Goal: Task Accomplishment & Management: Manage account settings

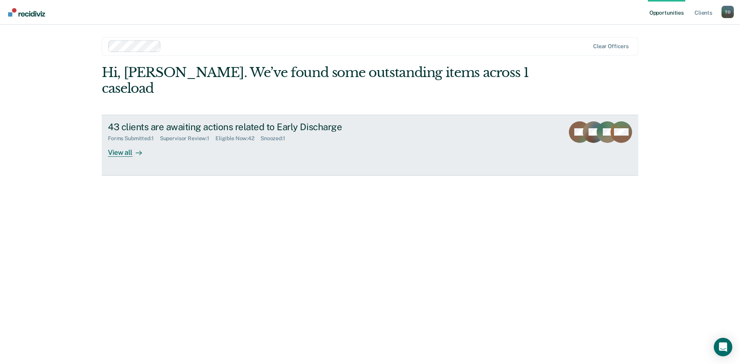
click at [121, 142] on div "View all" at bounding box center [129, 149] width 43 height 15
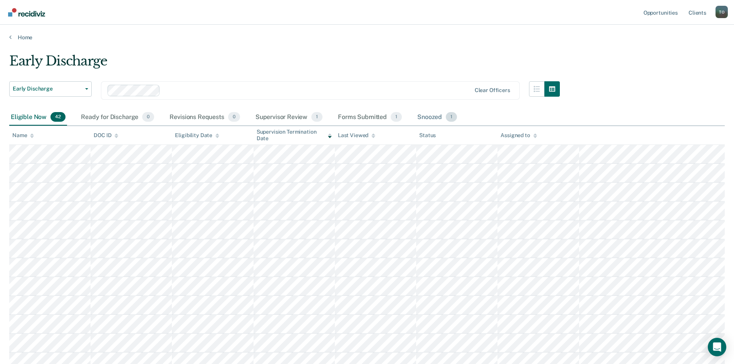
click at [438, 121] on div "Snoozed 1" at bounding box center [437, 117] width 43 height 17
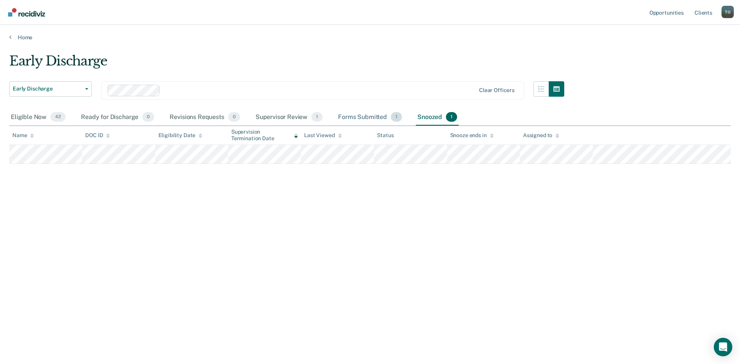
click at [368, 114] on div "Forms Submitted 1" at bounding box center [369, 117] width 67 height 17
click at [368, 118] on div "Forms Submitted 1" at bounding box center [369, 117] width 67 height 17
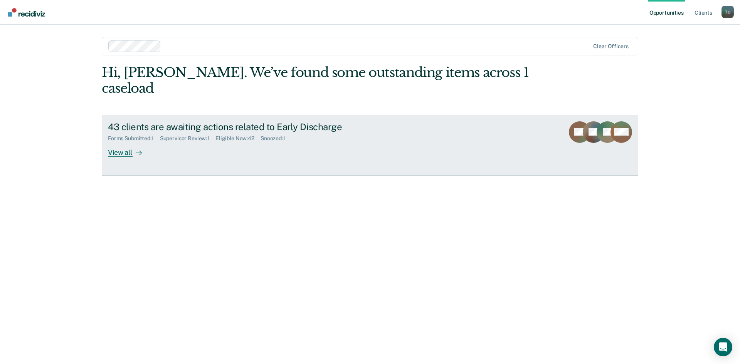
click at [122, 142] on div "View all" at bounding box center [129, 149] width 43 height 15
click at [124, 142] on div "View all" at bounding box center [129, 149] width 43 height 15
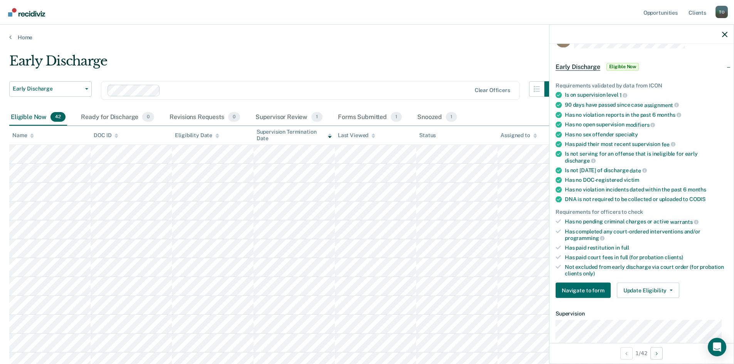
scroll to position [39, 0]
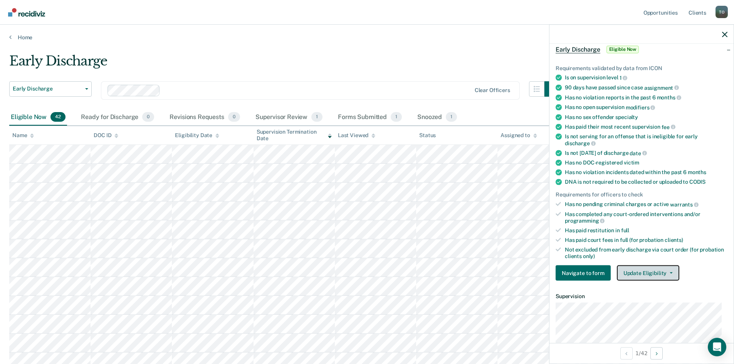
click at [649, 274] on button "Update Eligibility" at bounding box center [648, 272] width 62 height 15
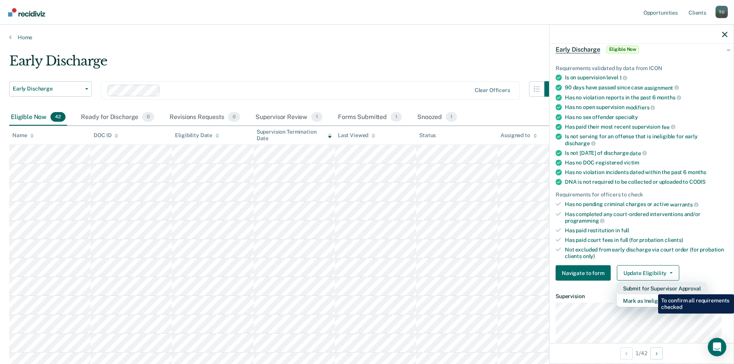
click at [652, 288] on button "Submit for Supervisor Approval" at bounding box center [662, 288] width 90 height 12
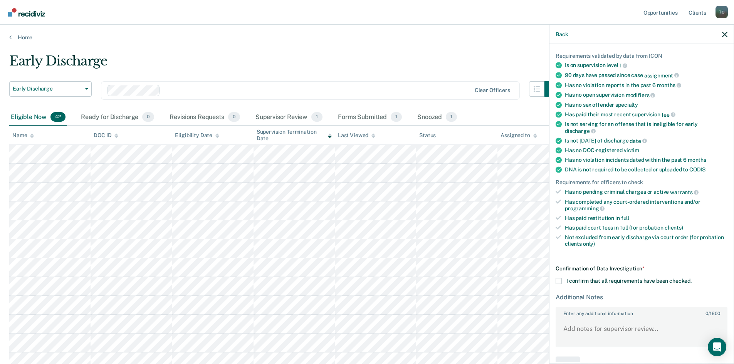
scroll to position [71, 0]
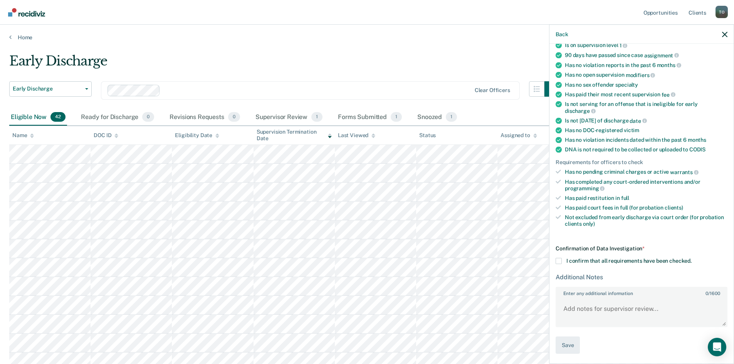
click at [558, 261] on span at bounding box center [558, 261] width 6 height 6
click at [691, 258] on input "I confirm that all requirements have been checked." at bounding box center [691, 258] width 0 height 0
click at [569, 343] on button "Save" at bounding box center [567, 345] width 24 height 17
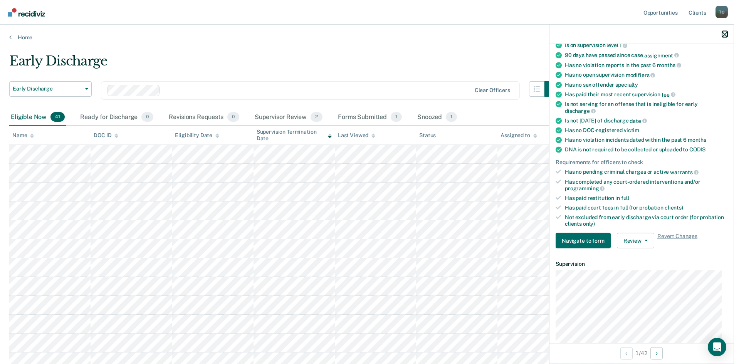
click at [726, 36] on icon "button" at bounding box center [724, 34] width 5 height 5
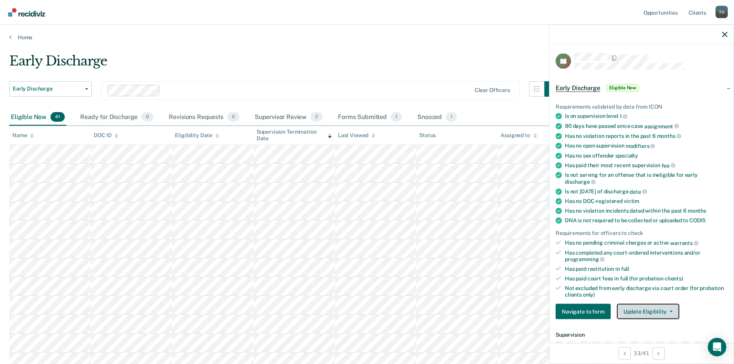
click at [651, 312] on button "Update Eligibility" at bounding box center [648, 311] width 62 height 15
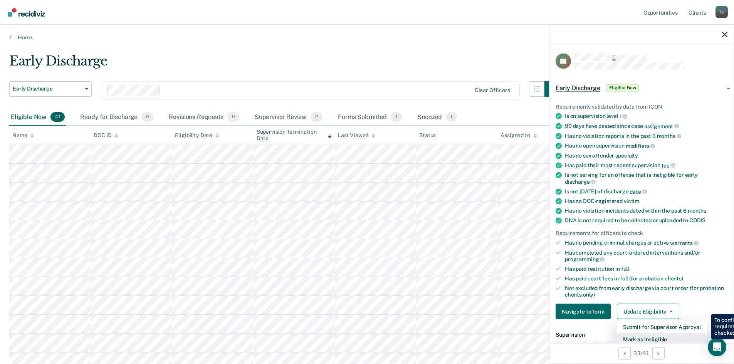
scroll to position [2, 0]
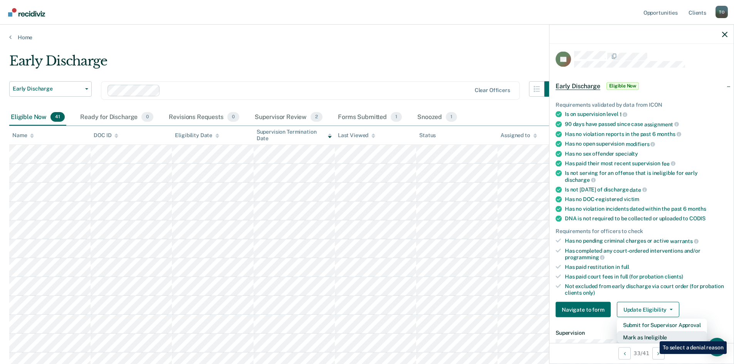
click at [654, 335] on button "Mark as Ineligible" at bounding box center [662, 337] width 90 height 12
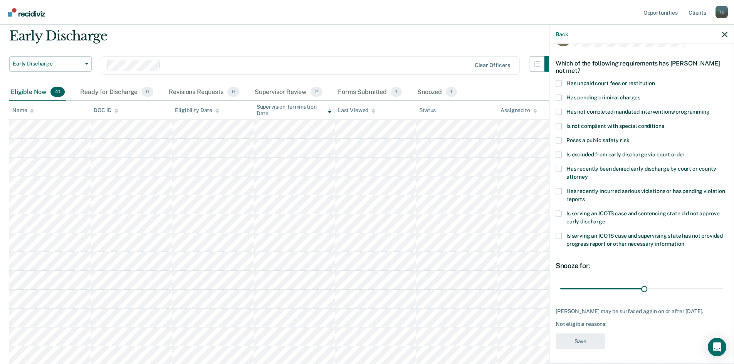
scroll to position [39, 0]
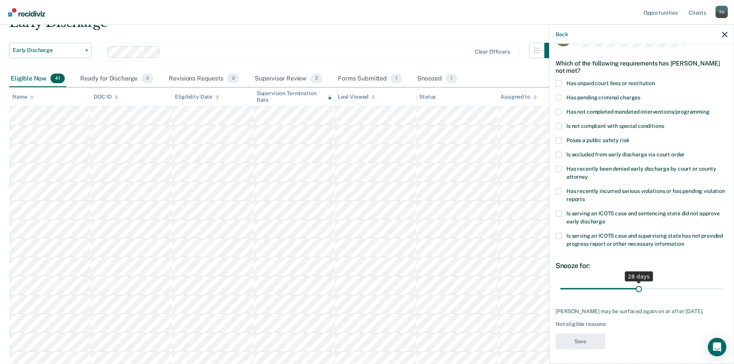
drag, startPoint x: 641, startPoint y: 289, endPoint x: 636, endPoint y: 289, distance: 5.4
click at [636, 289] on input "range" at bounding box center [641, 288] width 163 height 13
drag, startPoint x: 636, startPoint y: 289, endPoint x: 617, endPoint y: 286, distance: 18.3
type input "21"
click at [617, 286] on input "range" at bounding box center [641, 288] width 163 height 13
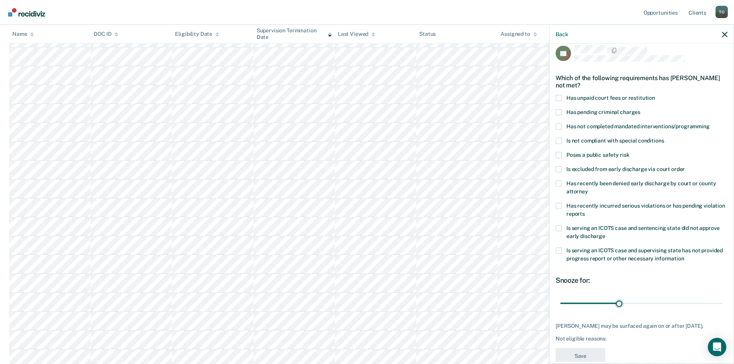
scroll to position [0, 0]
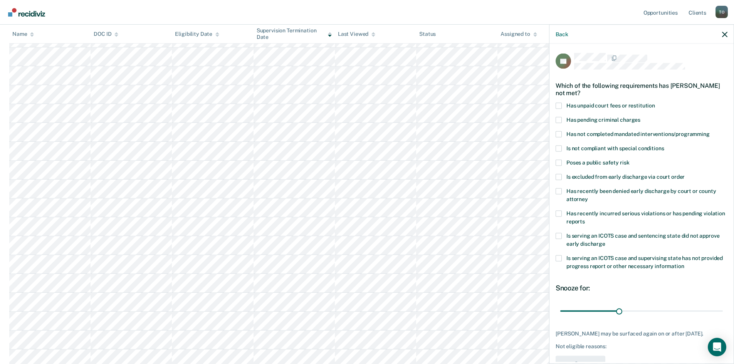
click at [559, 104] on span at bounding box center [558, 105] width 6 height 6
click at [655, 102] on input "Has unpaid court fees or restitution" at bounding box center [655, 102] width 0 height 0
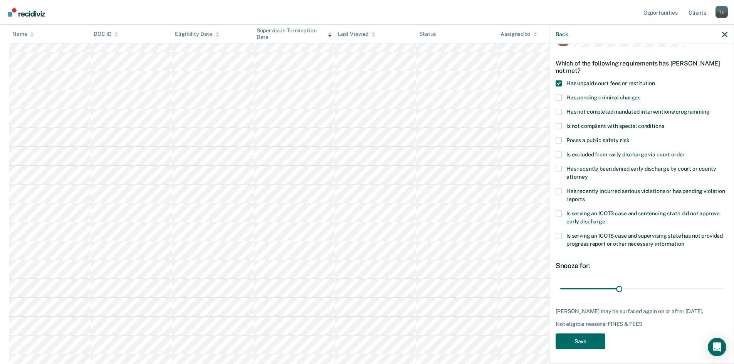
scroll to position [193, 0]
click at [587, 342] on button "Save" at bounding box center [580, 341] width 50 height 16
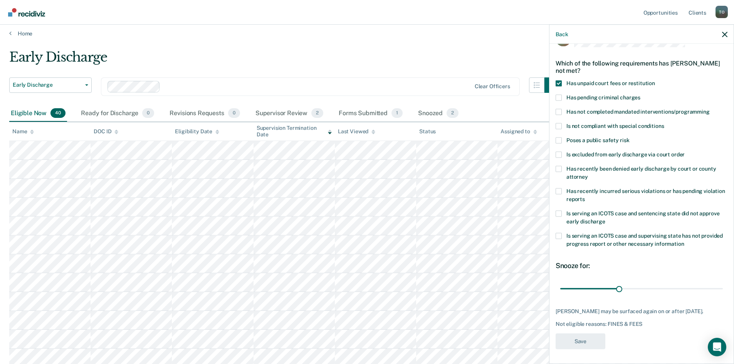
scroll to position [0, 0]
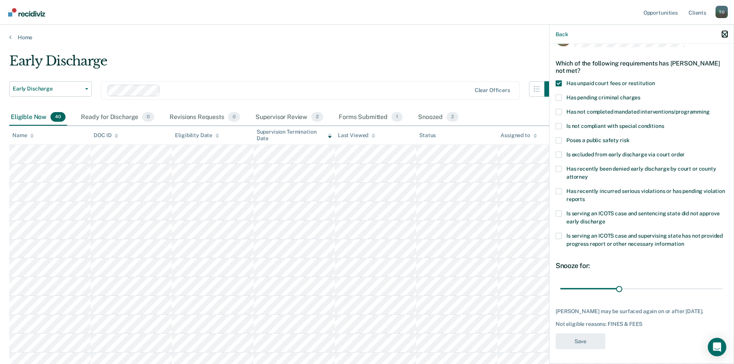
click at [724, 35] on icon "button" at bounding box center [724, 34] width 5 height 5
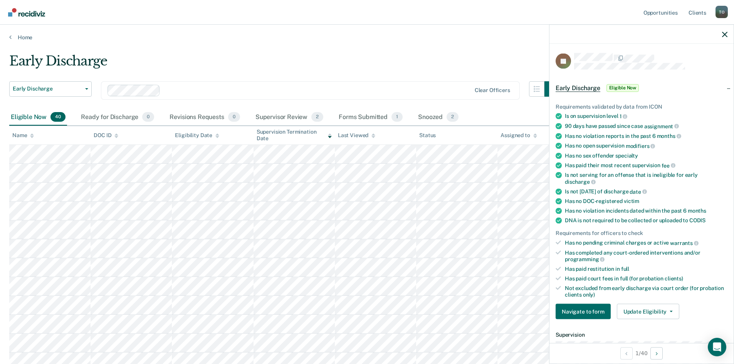
scroll to position [39, 0]
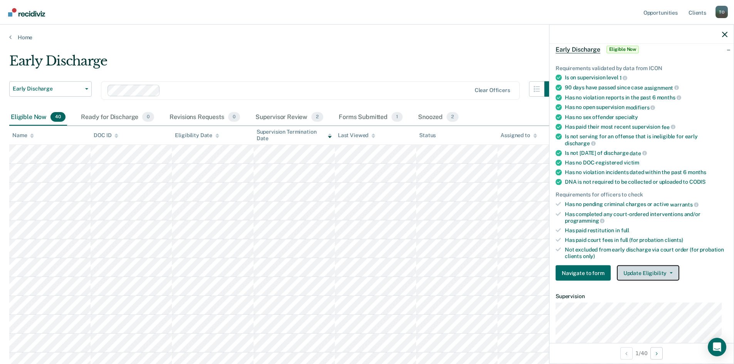
click at [657, 273] on button "Update Eligibility" at bounding box center [648, 272] width 62 height 15
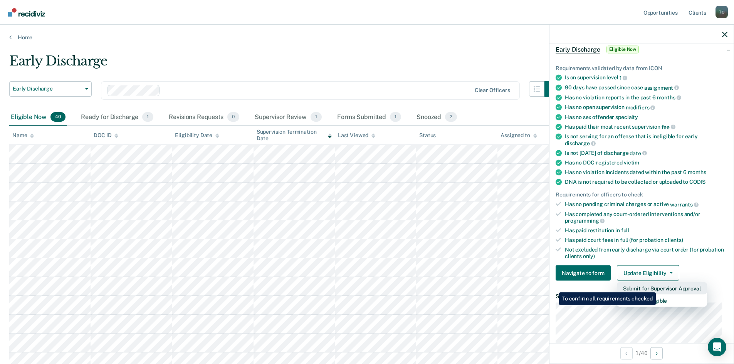
click at [657, 287] on button "Submit for Supervisor Approval" at bounding box center [662, 288] width 90 height 12
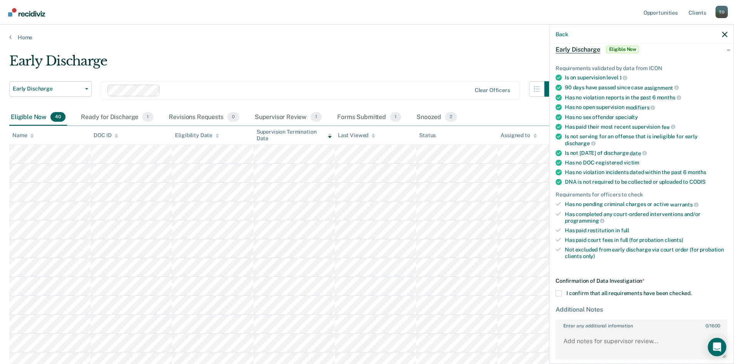
click at [558, 294] on span at bounding box center [558, 293] width 6 height 6
click at [691, 290] on input "I confirm that all requirements have been checked." at bounding box center [691, 290] width 0 height 0
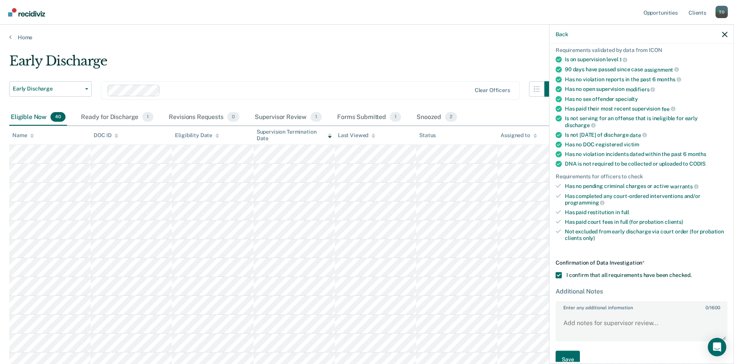
scroll to position [71, 0]
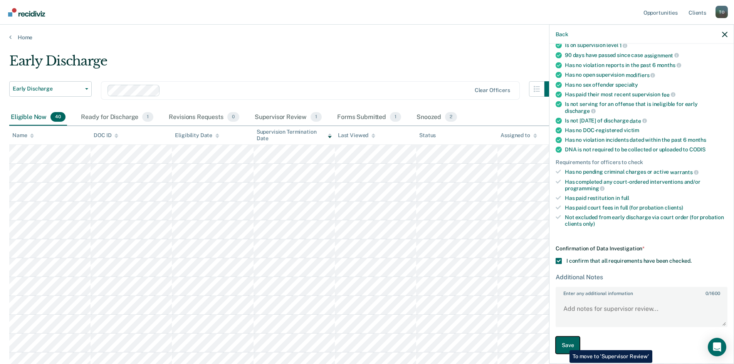
click at [564, 344] on button "Save" at bounding box center [567, 345] width 24 height 17
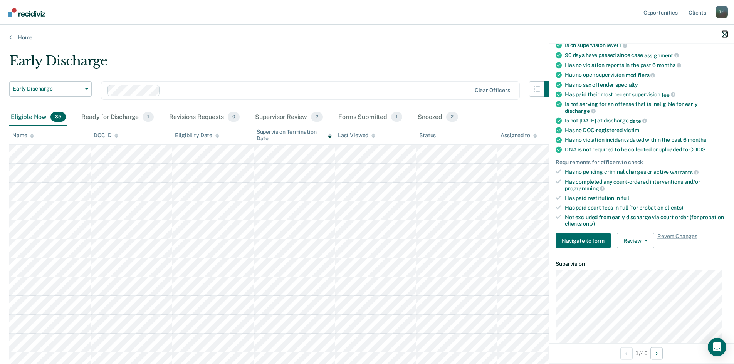
click at [723, 36] on icon "button" at bounding box center [724, 34] width 5 height 5
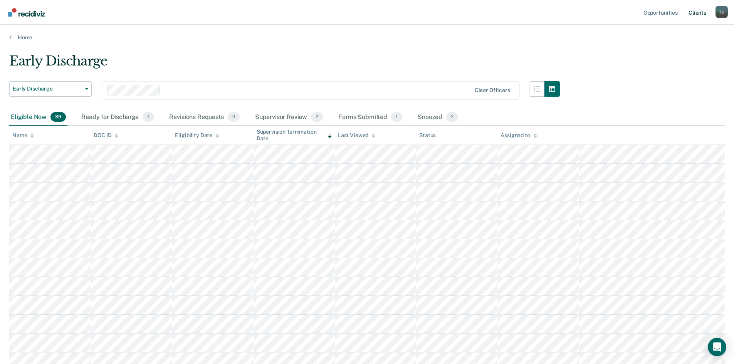
click at [702, 16] on link "Client s" at bounding box center [697, 12] width 21 height 25
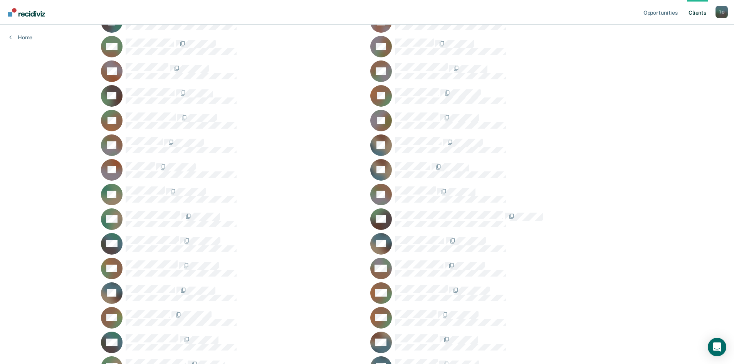
scroll to position [922, 0]
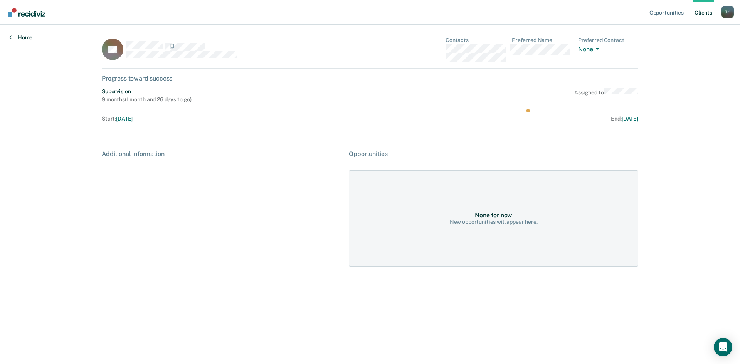
click at [20, 38] on link "Home" at bounding box center [20, 37] width 23 height 7
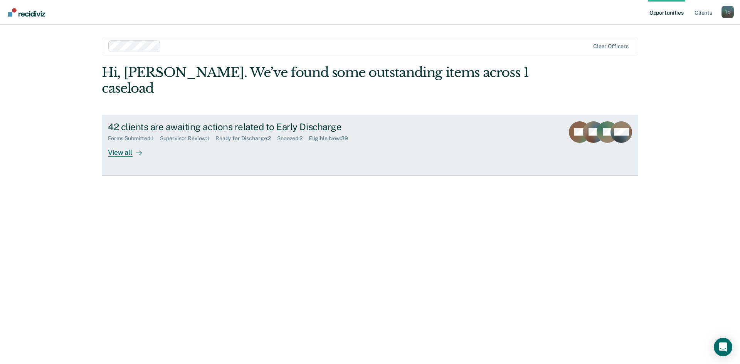
click at [127, 142] on div "View all" at bounding box center [129, 149] width 43 height 15
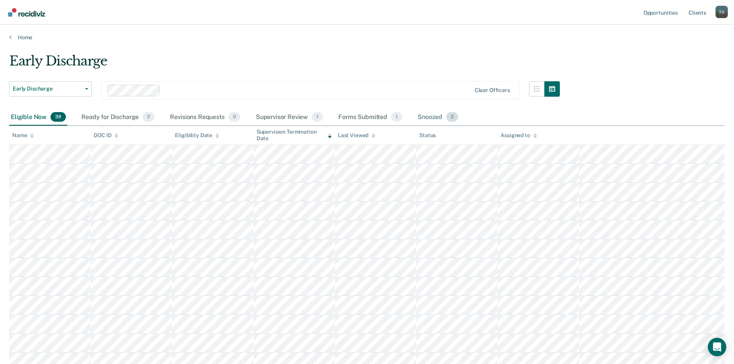
click at [430, 116] on div "Snoozed 2" at bounding box center [438, 117] width 44 height 17
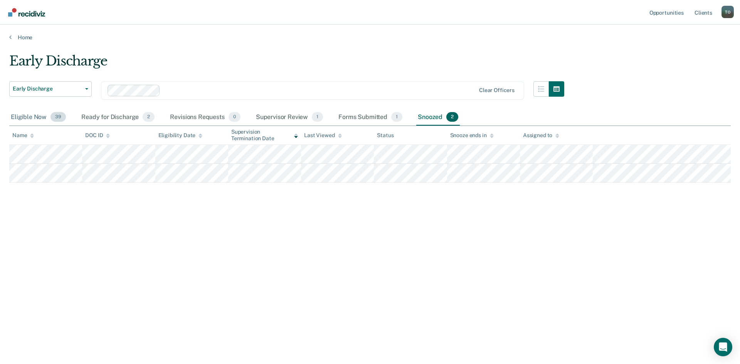
click at [29, 118] on div "Eligible Now 39" at bounding box center [38, 117] width 58 height 17
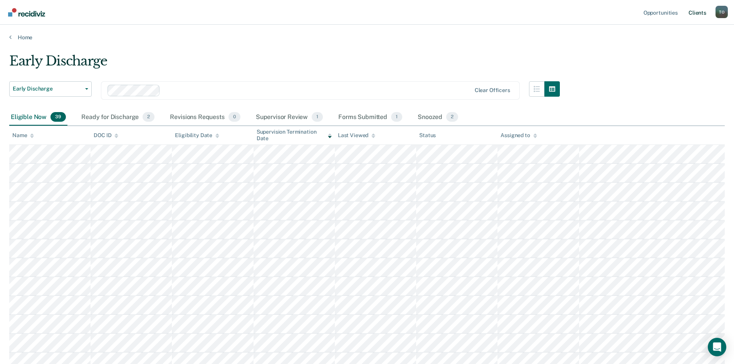
click at [693, 14] on link "Client s" at bounding box center [697, 12] width 21 height 25
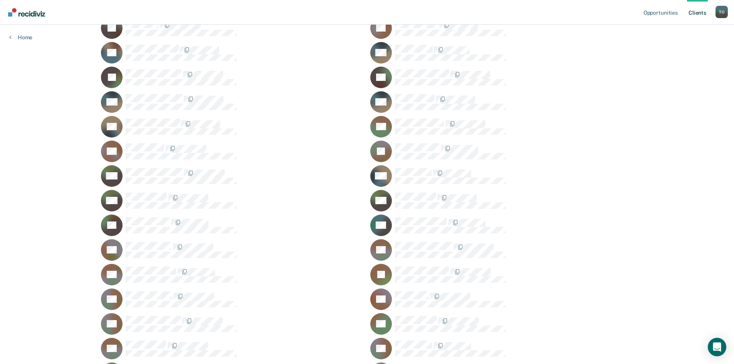
scroll to position [1389, 0]
